Goal: Navigation & Orientation: Find specific page/section

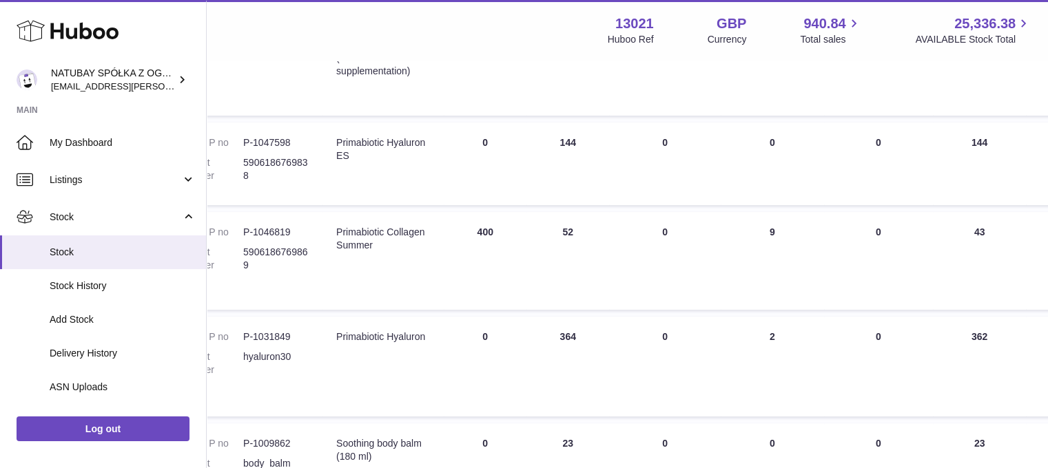
scroll to position [276, 0]
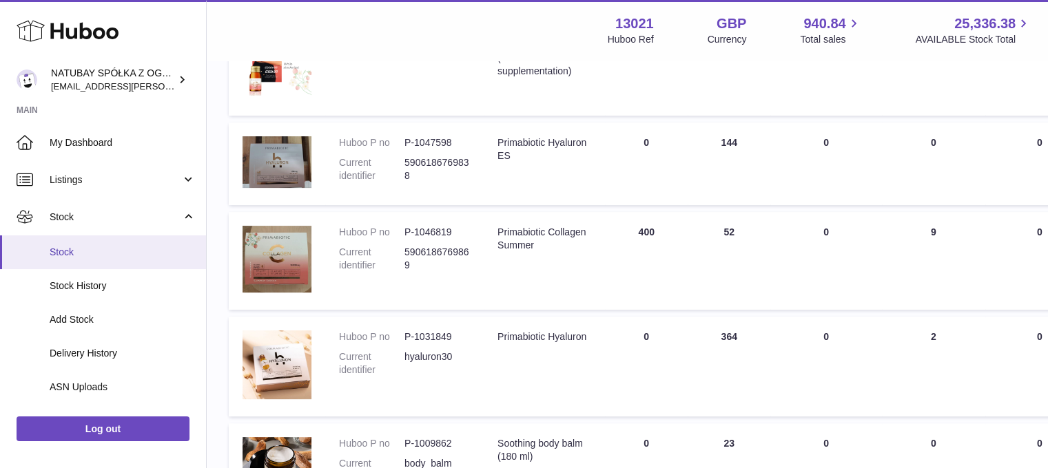
click at [85, 247] on span "Stock" at bounding box center [123, 252] width 146 height 13
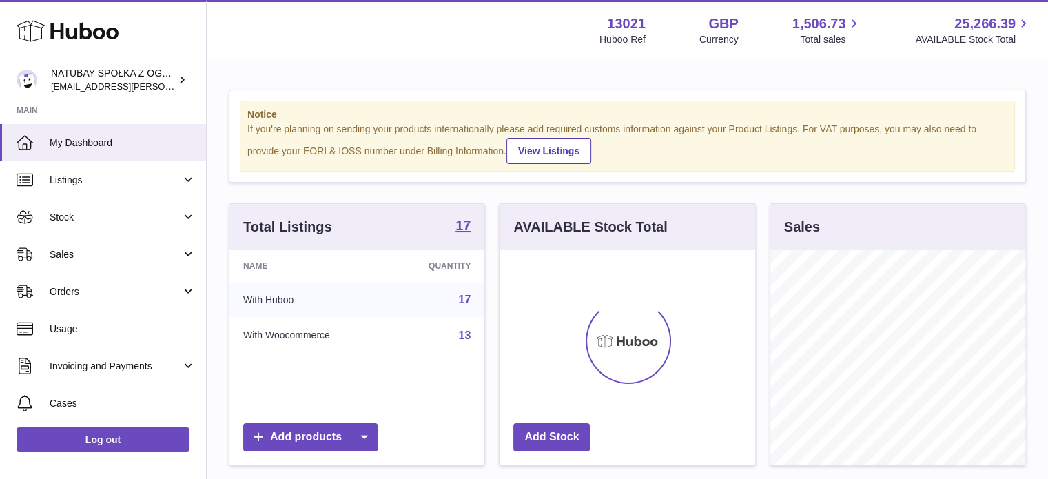
scroll to position [215, 256]
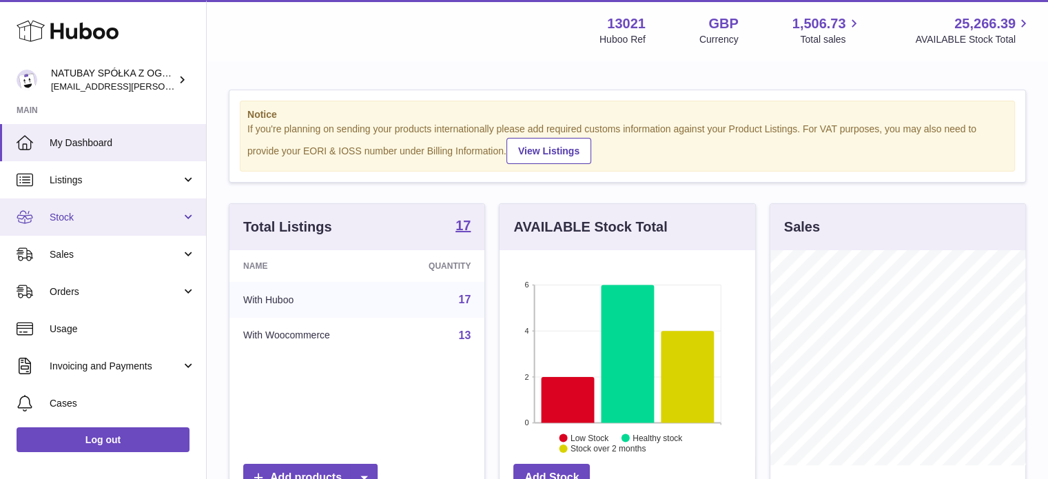
click at [100, 227] on link "Stock" at bounding box center [103, 216] width 206 height 37
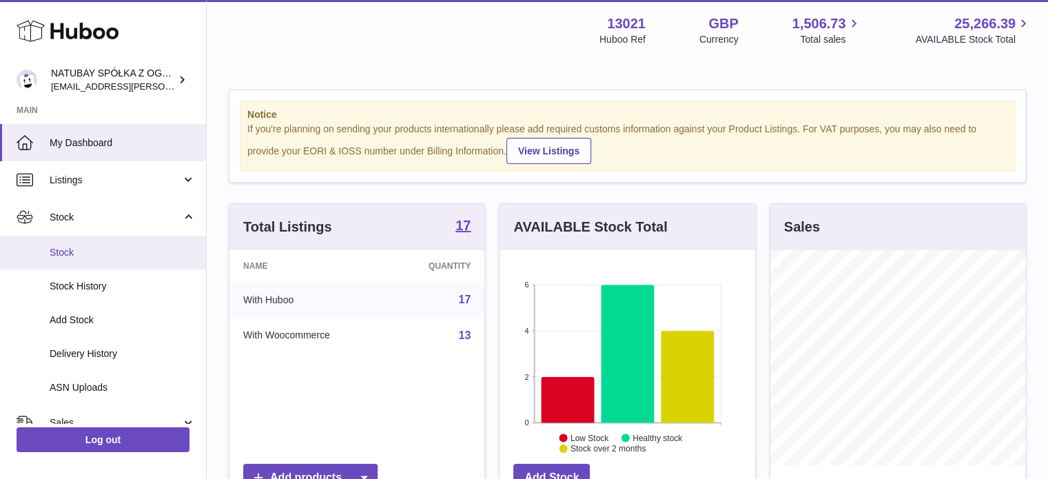
click at [97, 242] on link "Stock" at bounding box center [103, 253] width 206 height 34
